Goal: Information Seeking & Learning: Learn about a topic

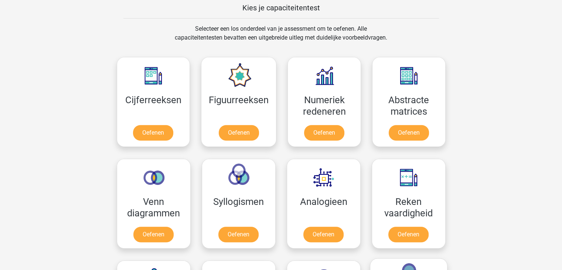
scroll to position [275, 0]
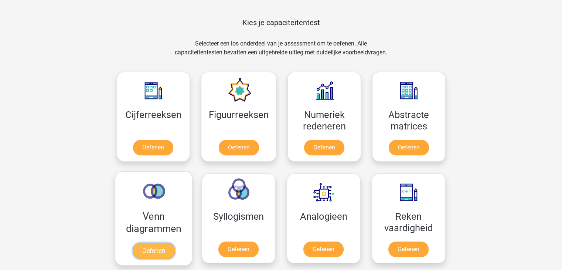
click at [150, 244] on link "Oefenen" at bounding box center [153, 250] width 42 height 16
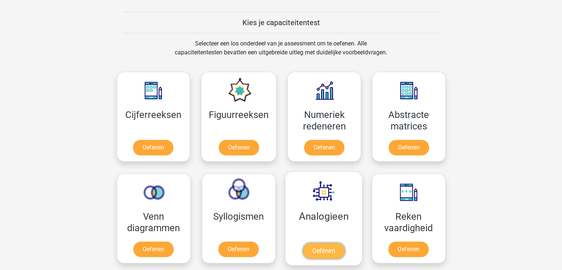
click at [329, 253] on link "Oefenen" at bounding box center [323, 250] width 42 height 16
click at [313, 242] on link "Oefenen" at bounding box center [323, 250] width 42 height 16
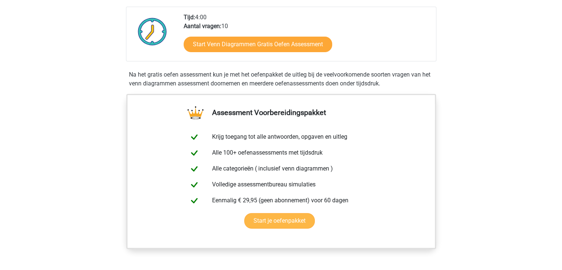
scroll to position [172, 0]
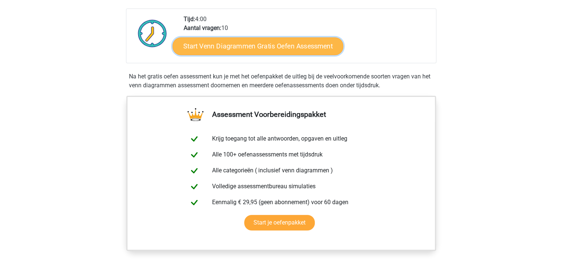
click at [265, 42] on link "Start Venn Diagrammen Gratis Oefen Assessment" at bounding box center [258, 46] width 171 height 18
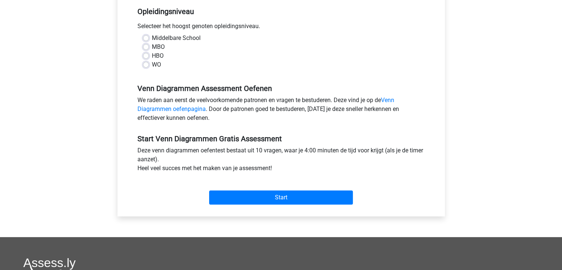
scroll to position [152, 0]
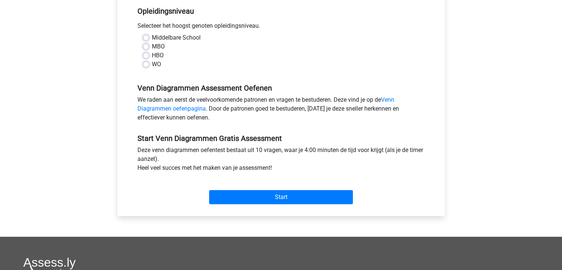
click at [150, 55] on div "HBO" at bounding box center [281, 55] width 276 height 9
click at [152, 55] on label "HBO" at bounding box center [158, 55] width 12 height 9
click at [146, 55] on input "HBO" at bounding box center [146, 54] width 6 height 7
radio input "true"
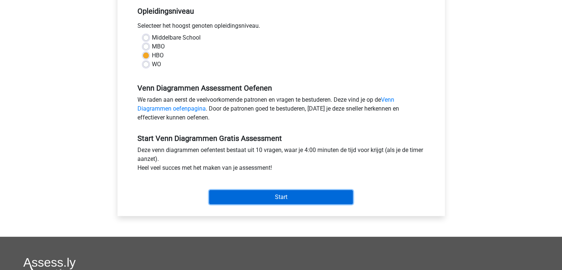
click at [270, 198] on input "Start" at bounding box center [281, 197] width 144 height 14
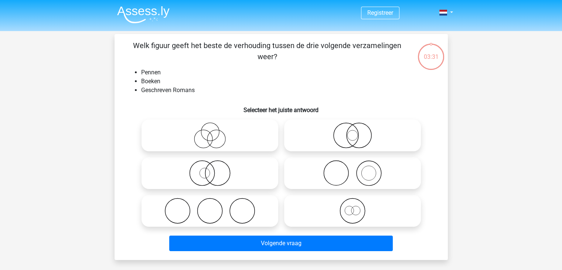
click at [290, 182] on icon at bounding box center [352, 173] width 131 height 26
click at [352, 169] on input "radio" at bounding box center [354, 166] width 5 height 5
radio input "true"
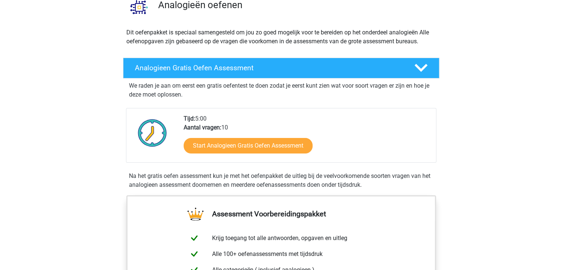
scroll to position [65, 0]
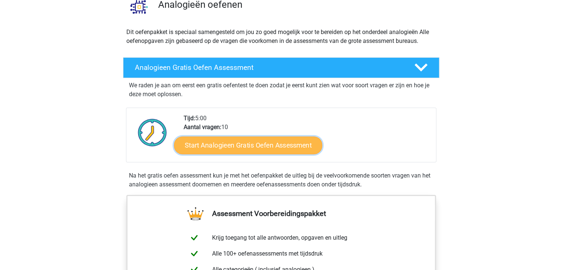
click at [272, 147] on link "Start Analogieen Gratis Oefen Assessment" at bounding box center [248, 145] width 148 height 18
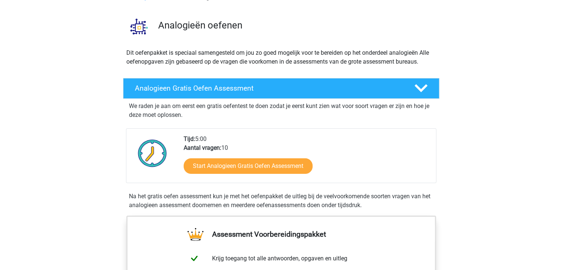
scroll to position [20, 0]
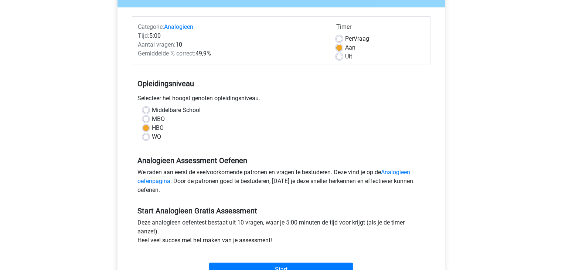
drag, startPoint x: 283, startPoint y: 212, endPoint x: 293, endPoint y: 142, distance: 70.6
click at [293, 142] on form "Categorie: Analogieen Tijd: 5:00 Aantal vragen: 10 Gemiddelde % correct: 49,9% …" at bounding box center [281, 147] width 298 height 263
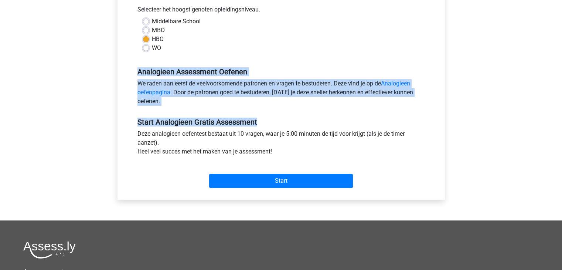
scroll to position [156, 0]
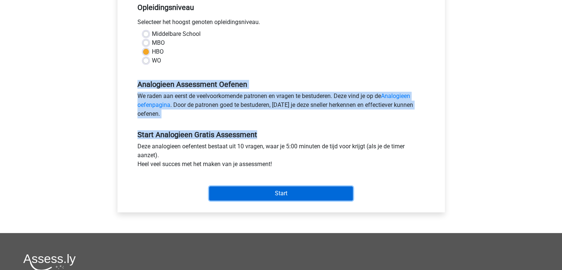
click at [270, 197] on input "Start" at bounding box center [281, 193] width 144 height 14
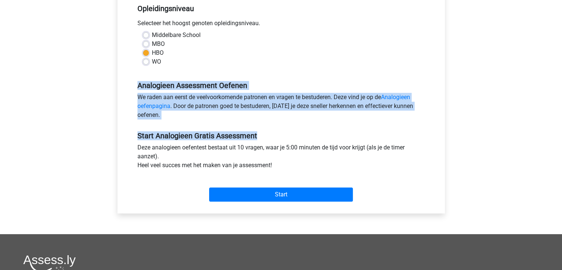
scroll to position [155, 0]
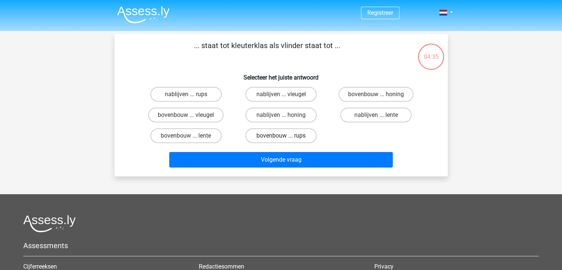
click at [300, 134] on label "bovenbouw ... rups" at bounding box center [280, 135] width 71 height 15
click at [286, 136] on input "bovenbouw ... rups" at bounding box center [283, 138] width 5 height 5
radio input "true"
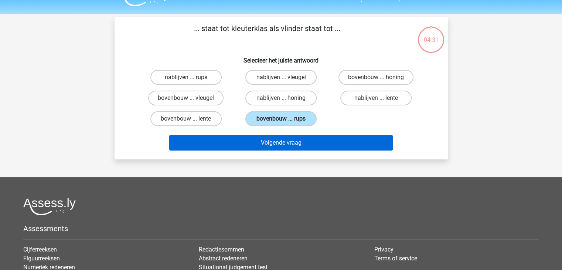
scroll to position [19, 0]
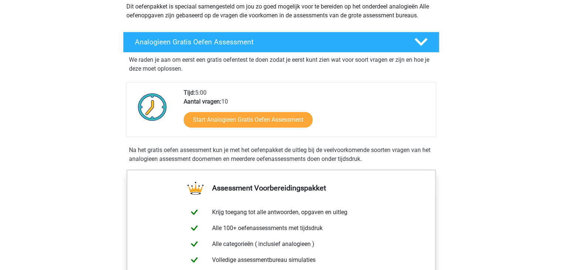
scroll to position [111, 0]
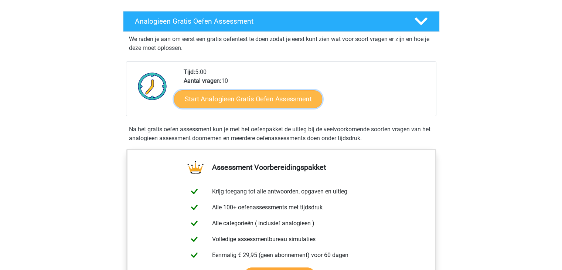
click at [248, 99] on link "Start Analogieen Gratis Oefen Assessment" at bounding box center [248, 99] width 148 height 18
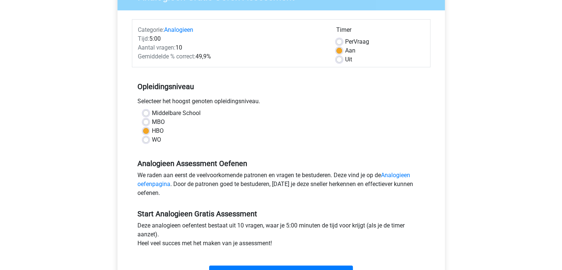
scroll to position [96, 0]
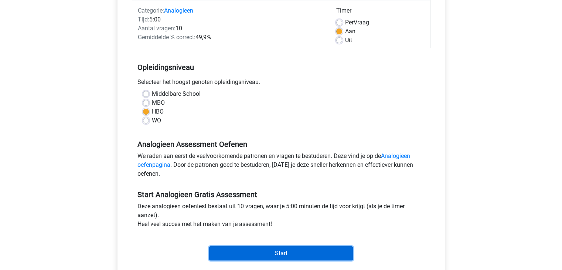
click at [279, 253] on input "Start" at bounding box center [281, 253] width 144 height 14
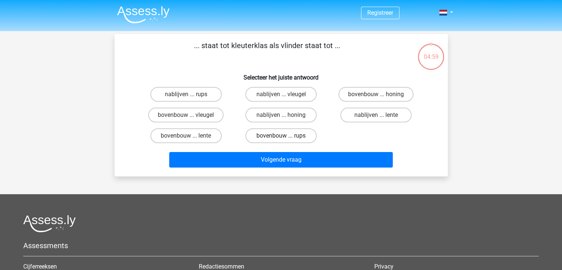
click at [266, 141] on label "bovenbouw ... rups" at bounding box center [280, 135] width 71 height 15
click at [281, 140] on input "bovenbouw ... rups" at bounding box center [283, 138] width 5 height 5
radio input "true"
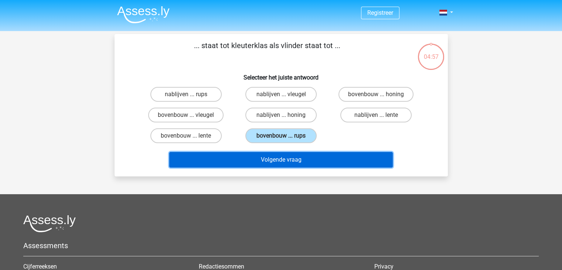
click at [259, 157] on button "Volgende vraag" at bounding box center [280, 160] width 223 height 16
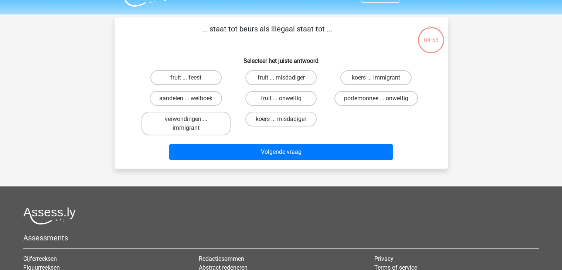
scroll to position [16, 0]
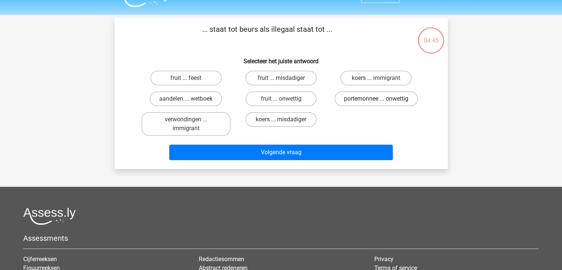
click at [373, 101] on label "portemonnee ... onwettig" at bounding box center [375, 98] width 83 height 15
click at [376, 101] on input "portemonnee ... onwettig" at bounding box center [378, 101] width 5 height 5
radio input "true"
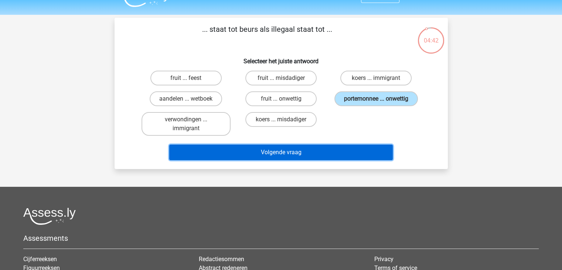
click at [284, 155] on button "Volgende vraag" at bounding box center [280, 152] width 223 height 16
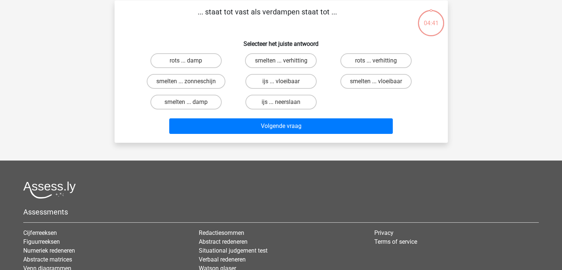
scroll to position [34, 0]
